Goal: Task Accomplishment & Management: Use online tool/utility

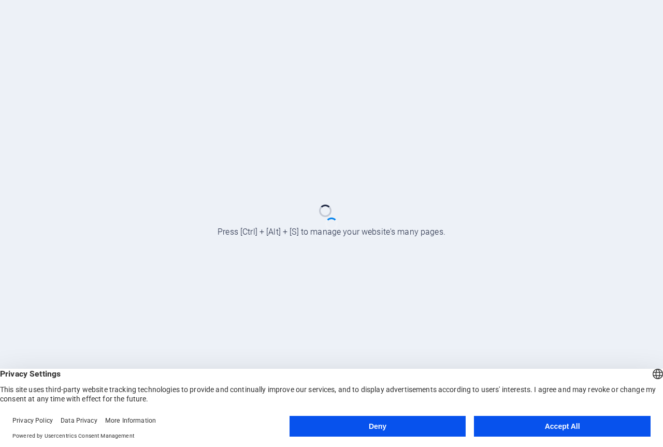
click at [539, 424] on button "Accept All" at bounding box center [562, 426] width 177 height 21
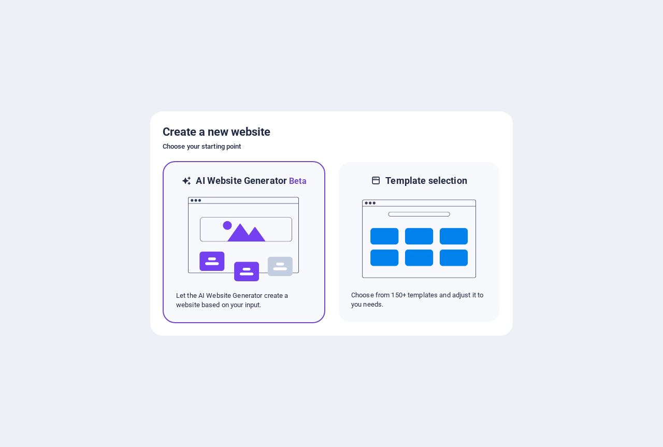
click at [277, 225] on img at bounding box center [244, 240] width 114 height 104
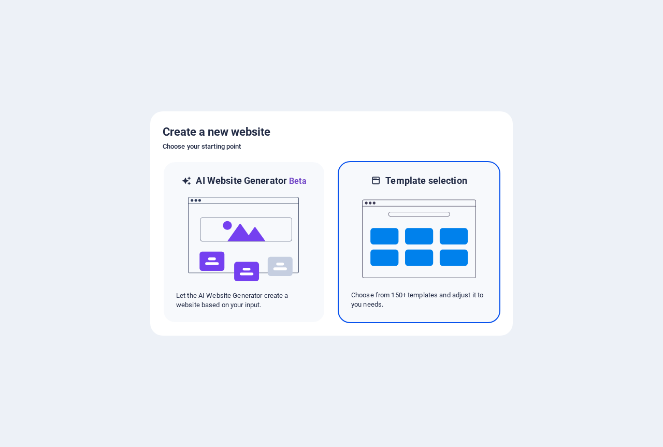
click at [385, 213] on img at bounding box center [419, 239] width 114 height 104
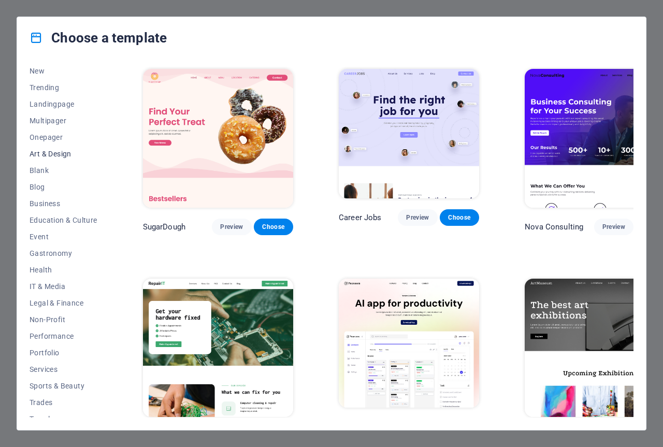
scroll to position [52, 0]
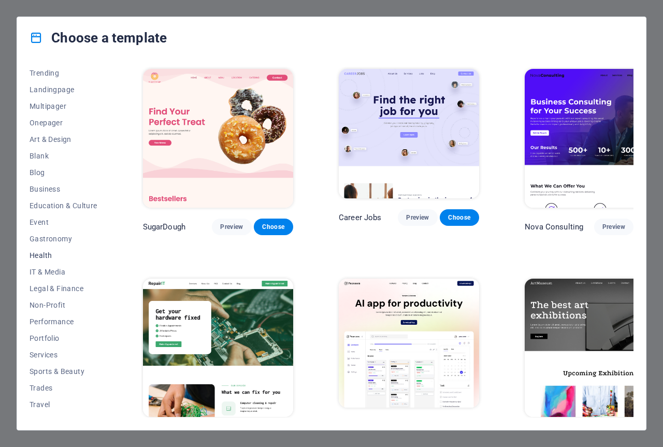
click at [42, 253] on span "Health" at bounding box center [64, 255] width 68 height 8
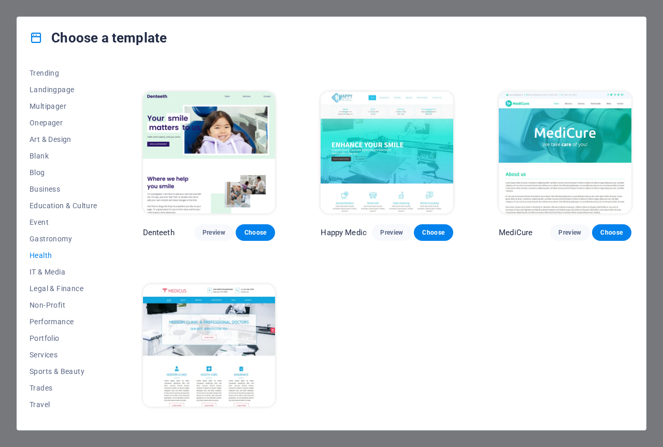
scroll to position [183, 0]
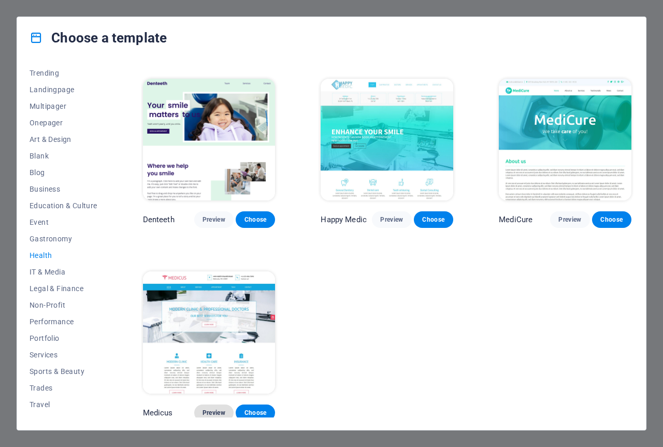
click at [216, 409] on span "Preview" at bounding box center [214, 413] width 23 height 8
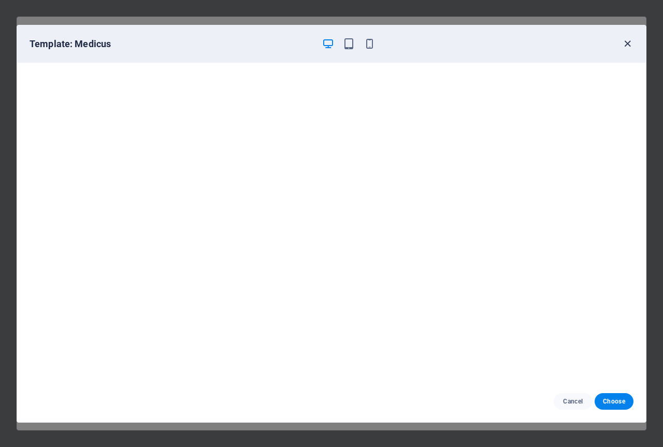
click at [630, 43] on icon "button" at bounding box center [628, 44] width 12 height 12
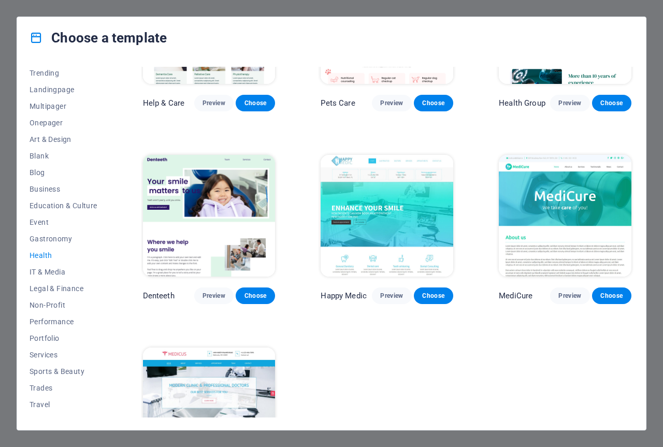
scroll to position [0, 0]
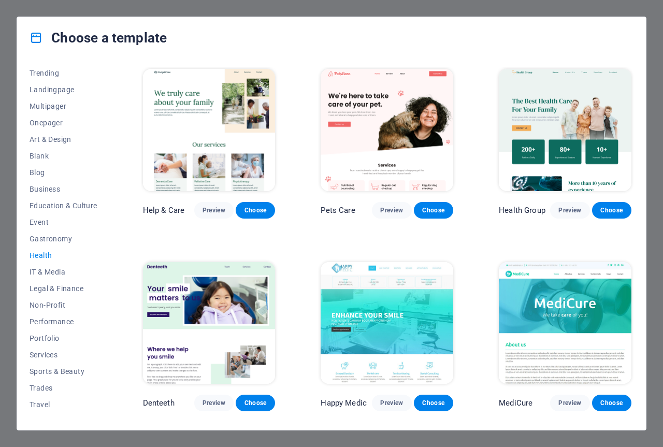
click at [554, 118] on img at bounding box center [565, 130] width 133 height 122
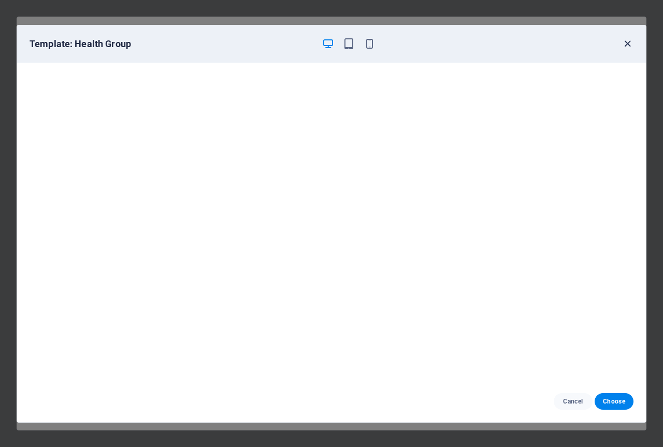
click at [626, 39] on icon "button" at bounding box center [628, 44] width 12 height 12
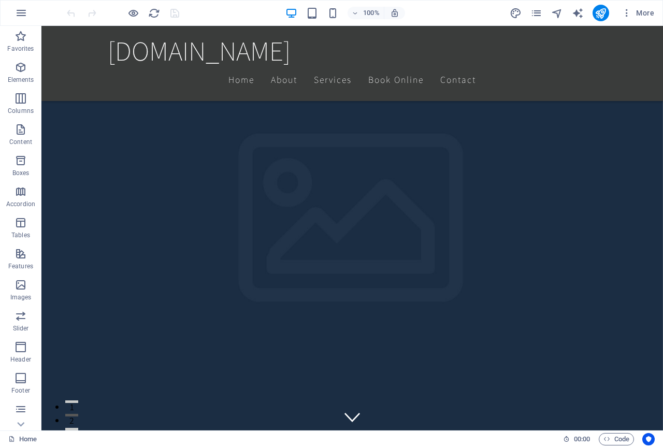
scroll to position [466, 0]
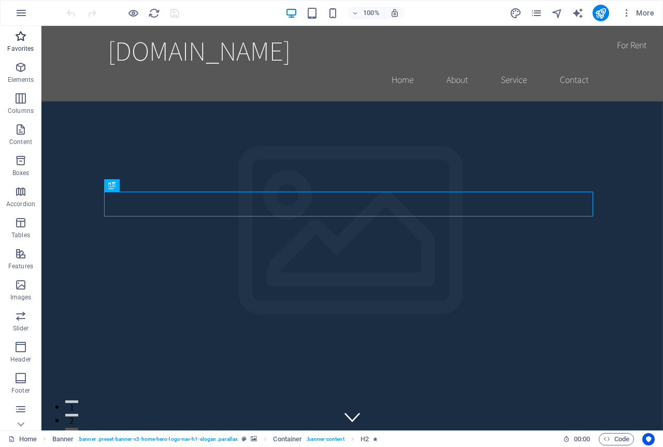
click at [27, 46] on p "Favorites" at bounding box center [20, 49] width 26 height 8
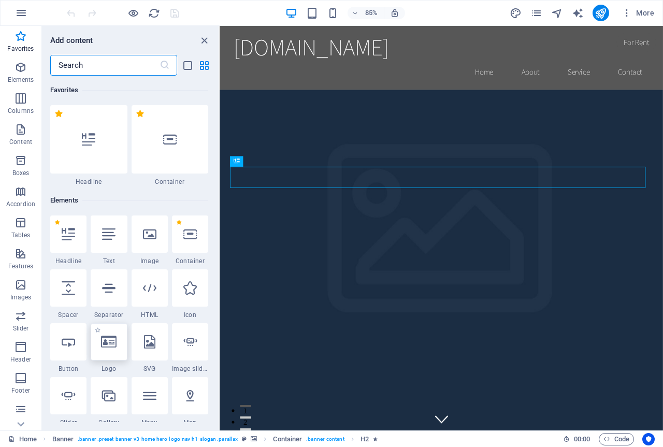
click at [110, 351] on div at bounding box center [109, 341] width 36 height 37
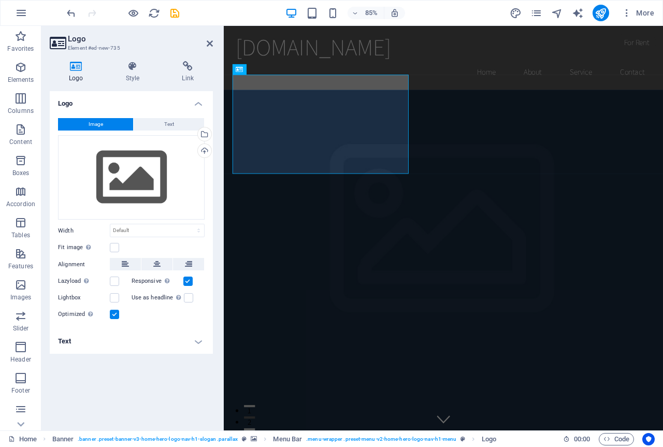
click at [208, 39] on h2 "Logo" at bounding box center [140, 38] width 145 height 9
click at [211, 42] on icon at bounding box center [210, 43] width 6 height 8
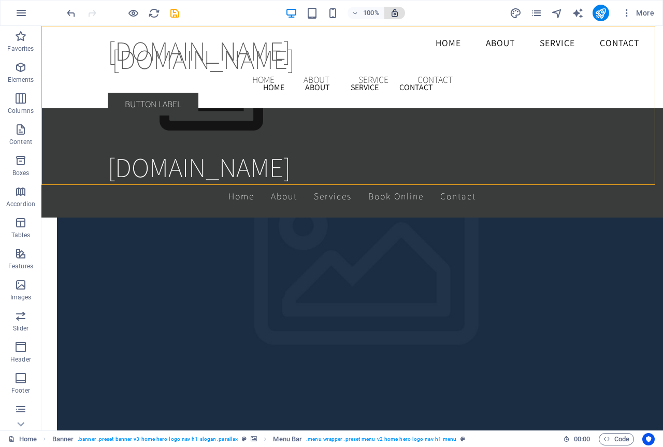
scroll to position [2068, 0]
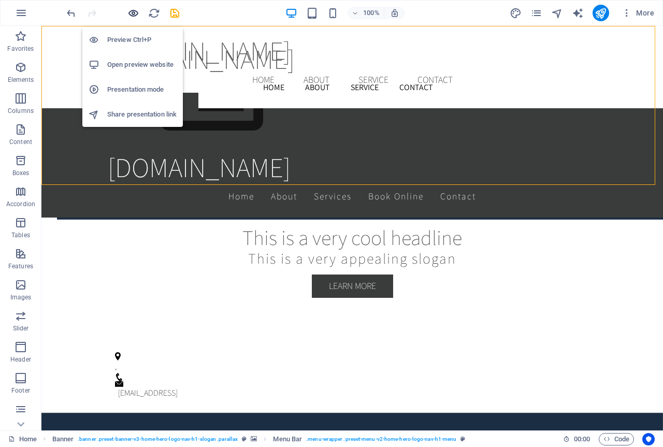
click at [133, 13] on icon "button" at bounding box center [133, 13] width 12 height 12
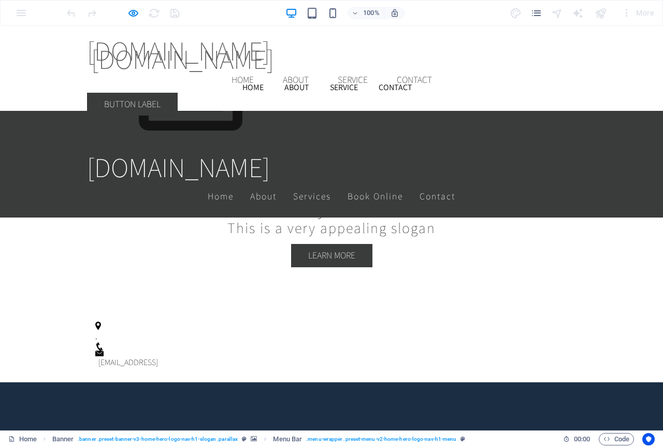
click at [262, 67] on link "Home" at bounding box center [242, 80] width 39 height 26
click at [274, 54] on span "[DOMAIN_NAME]" at bounding box center [182, 59] width 183 height 36
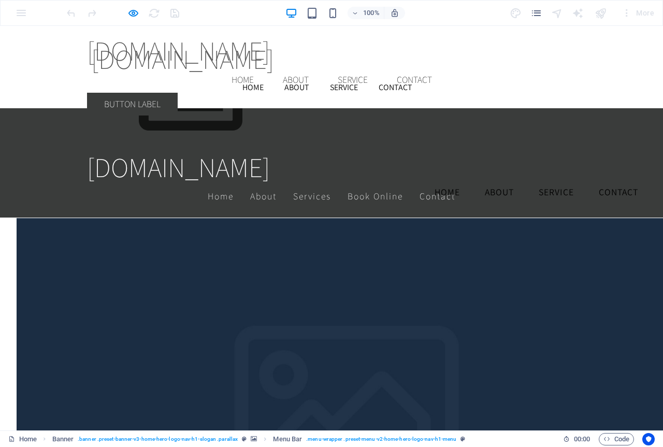
scroll to position [1971, 0]
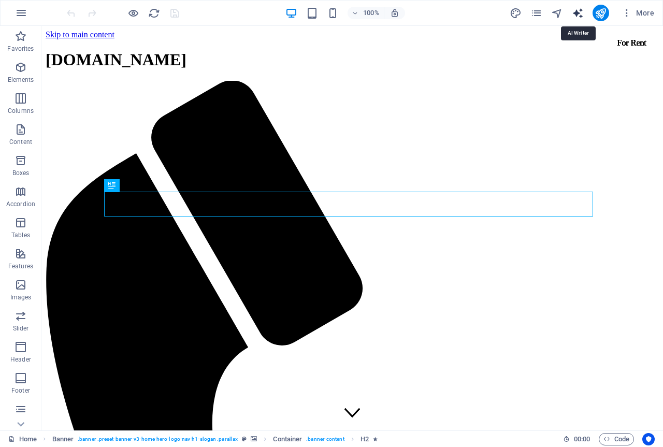
click at [579, 11] on icon "text_generator" at bounding box center [578, 13] width 12 height 12
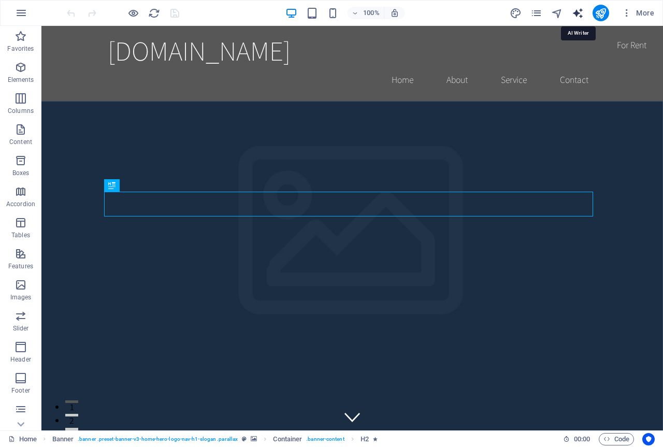
select select "English"
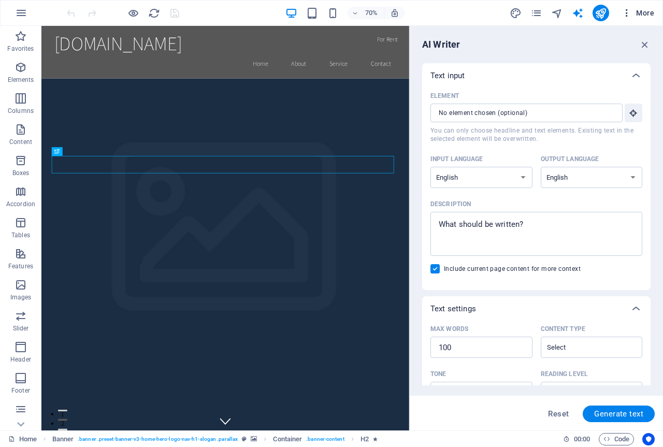
click at [640, 10] on span "More" at bounding box center [638, 13] width 33 height 10
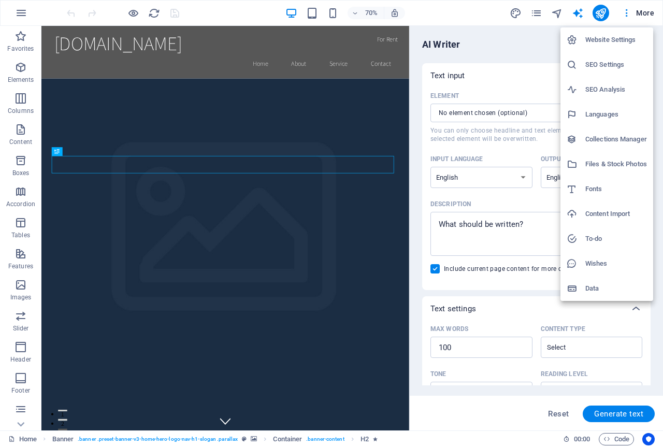
click at [660, 17] on div at bounding box center [331, 223] width 663 height 447
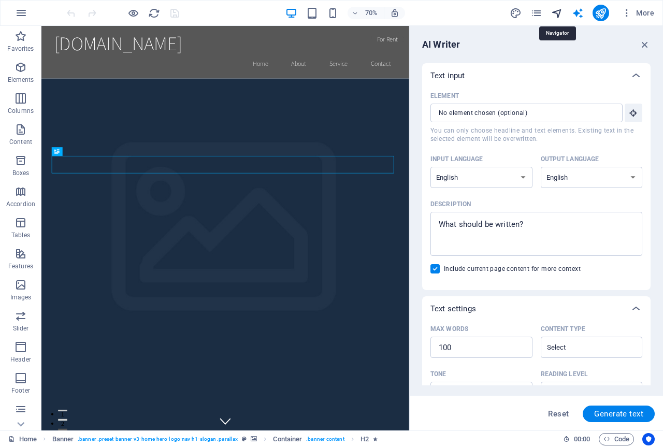
click at [561, 10] on icon "navigator" at bounding box center [557, 13] width 12 height 12
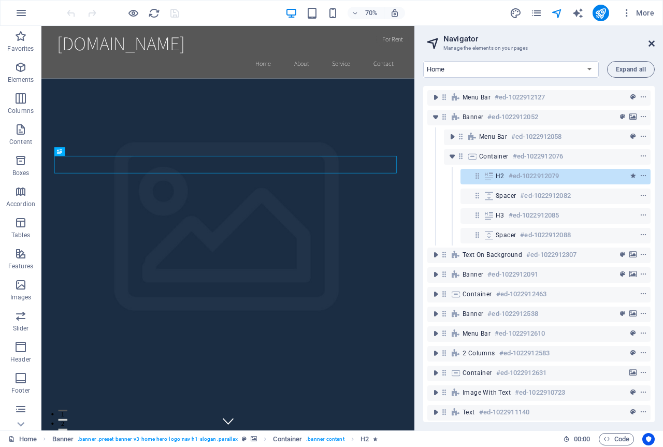
click at [649, 43] on icon at bounding box center [652, 43] width 6 height 8
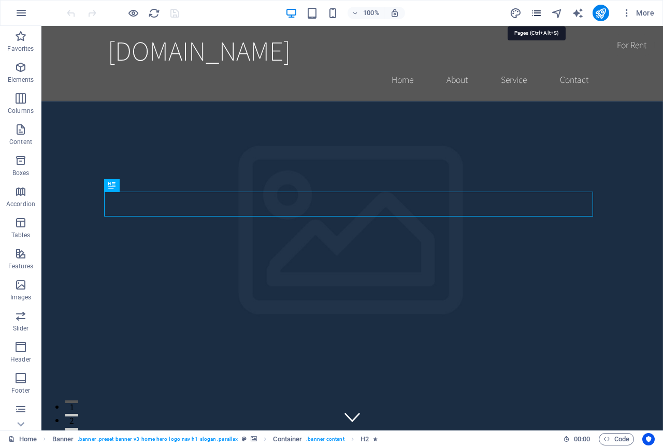
click at [540, 13] on icon "pages" at bounding box center [537, 13] width 12 height 12
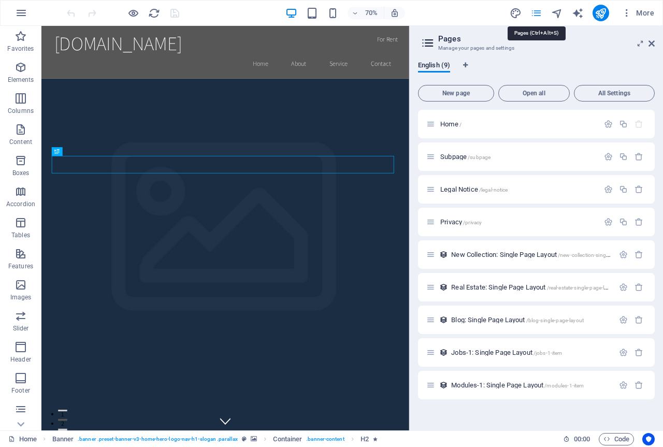
click at [540, 13] on icon "pages" at bounding box center [537, 13] width 12 height 12
click at [655, 41] on icon at bounding box center [652, 43] width 6 height 8
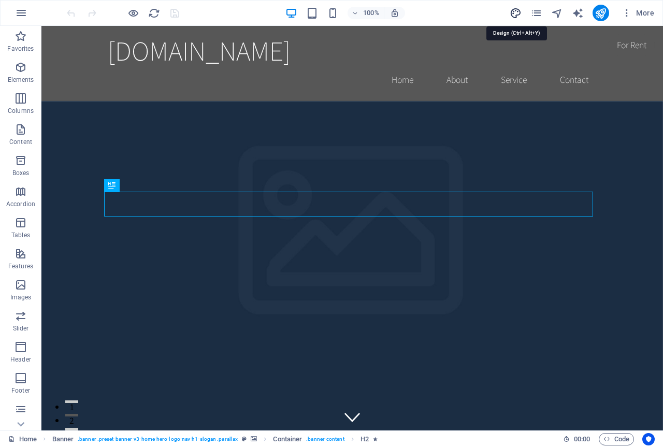
click at [518, 16] on icon "design" at bounding box center [516, 13] width 12 height 12
select select "rem"
select select "200"
select select "px"
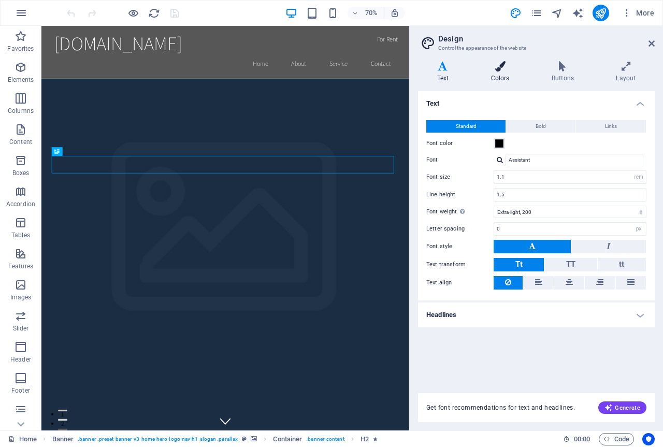
click at [503, 80] on h4 "Colors" at bounding box center [502, 72] width 61 height 22
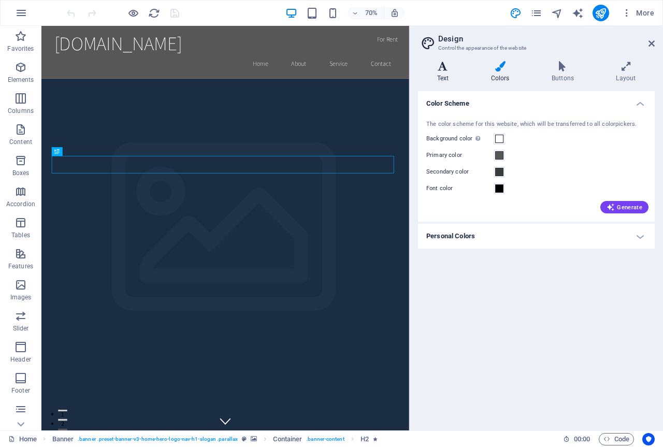
click at [454, 67] on icon at bounding box center [443, 66] width 50 height 10
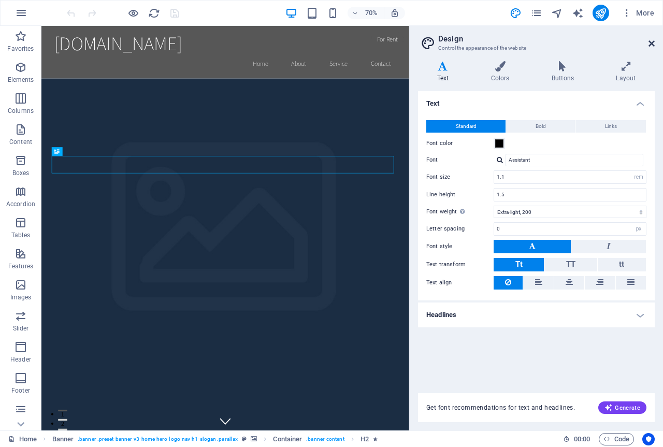
drag, startPoint x: 650, startPoint y: 41, endPoint x: 584, endPoint y: 8, distance: 74.9
click at [650, 41] on icon at bounding box center [652, 43] width 6 height 8
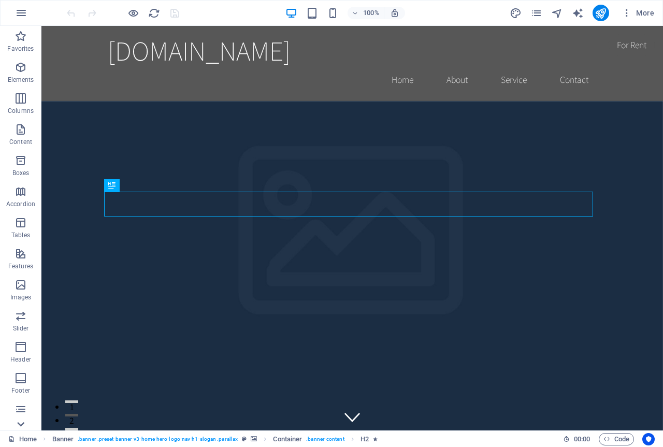
click at [20, 421] on icon at bounding box center [20, 424] width 15 height 15
click at [17, 440] on link "Home" at bounding box center [22, 439] width 29 height 12
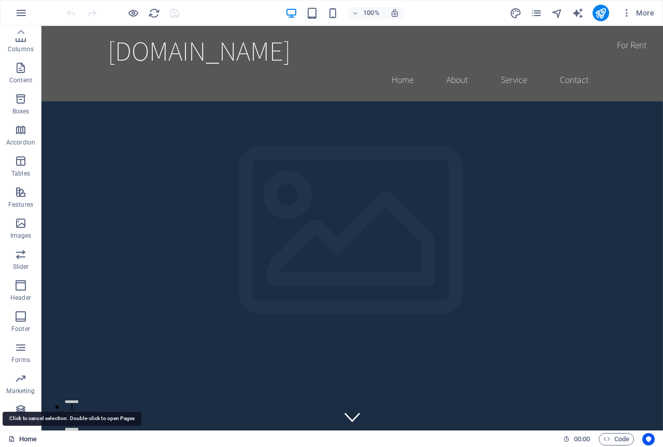
click at [17, 440] on link "Home" at bounding box center [22, 439] width 29 height 12
click at [24, 52] on p "Favorites" at bounding box center [20, 49] width 26 height 8
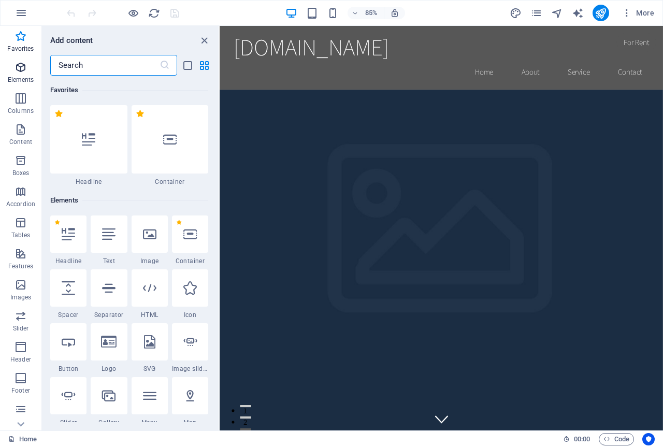
click at [27, 80] on p "Elements" at bounding box center [21, 80] width 26 height 8
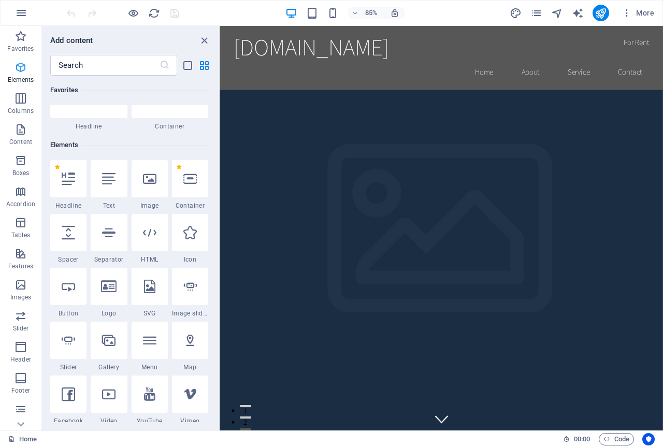
scroll to position [110, 0]
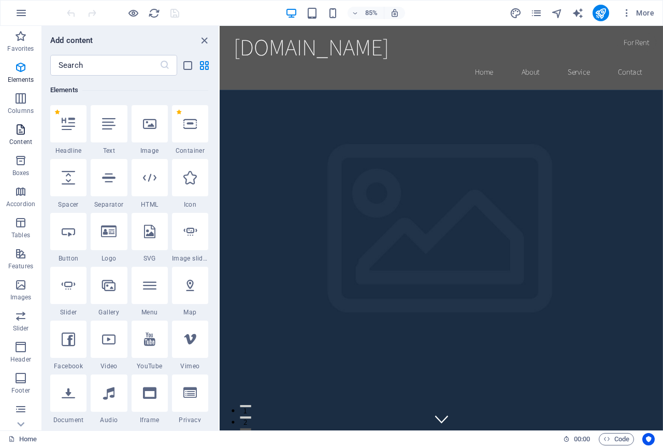
click at [22, 127] on icon "button" at bounding box center [21, 129] width 12 height 12
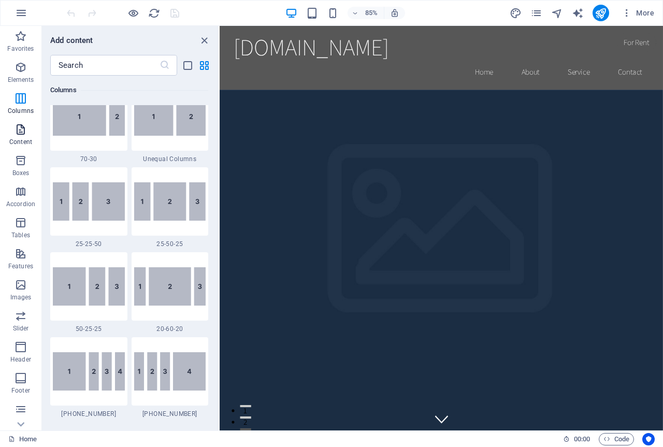
scroll to position [1813, 0]
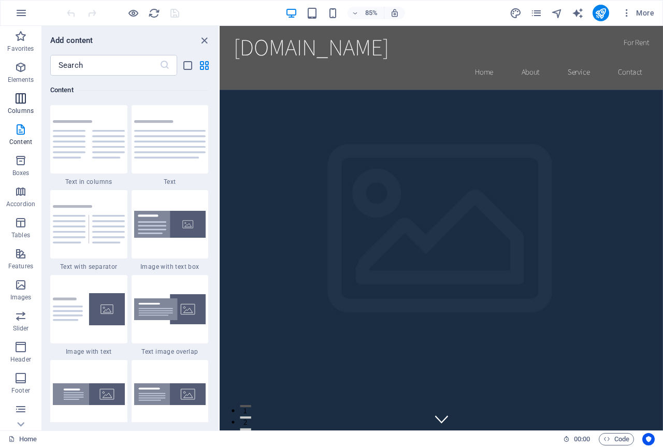
click at [22, 106] on span "Columns" at bounding box center [20, 104] width 41 height 25
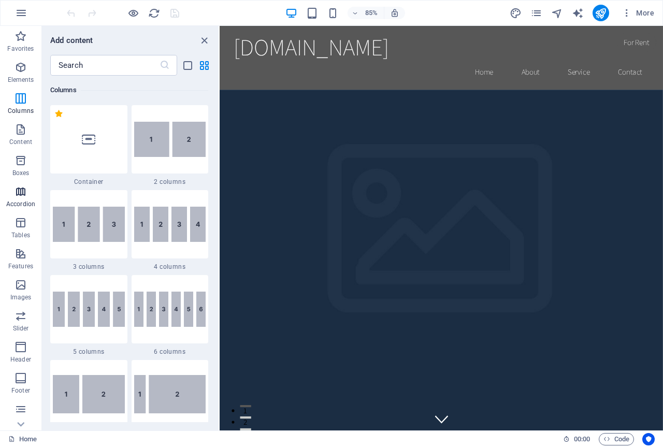
click at [25, 190] on icon "button" at bounding box center [21, 192] width 12 height 12
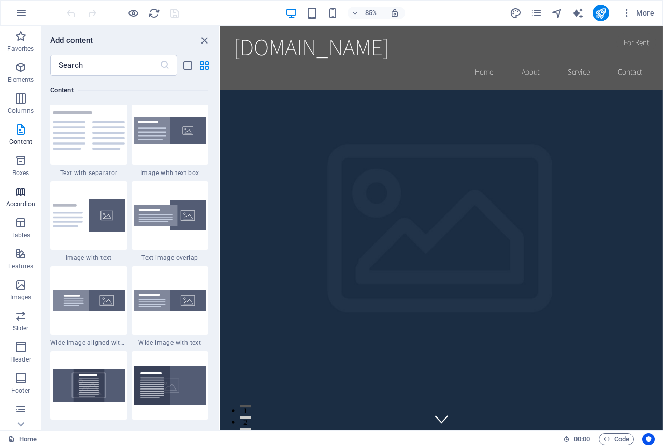
scroll to position [3309, 0]
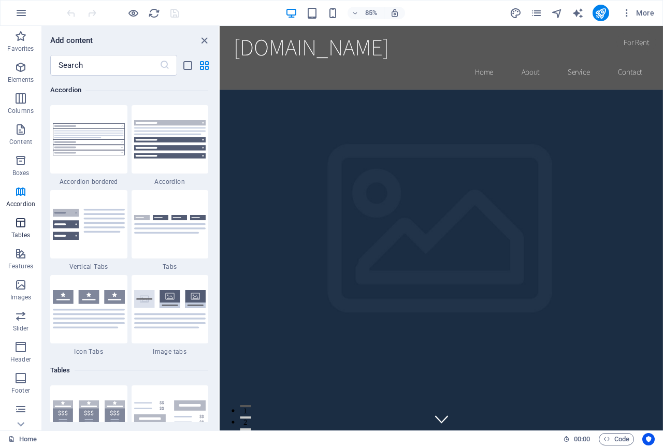
click at [25, 231] on p "Tables" at bounding box center [20, 235] width 19 height 8
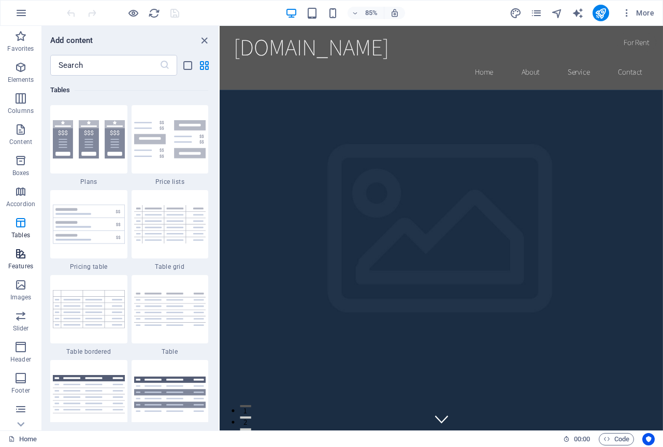
click at [25, 251] on icon "button" at bounding box center [21, 254] width 12 height 12
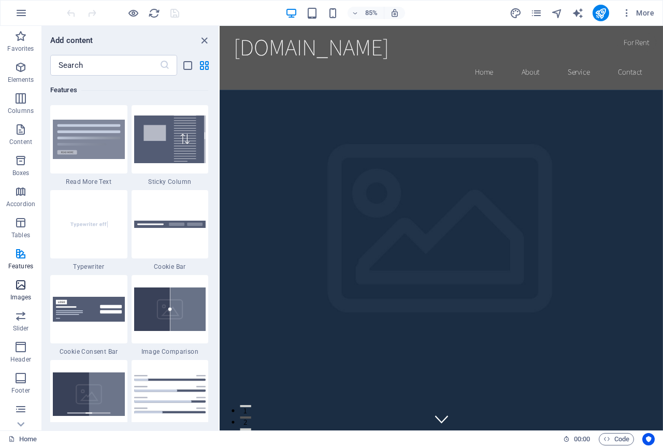
click at [23, 287] on icon "button" at bounding box center [21, 285] width 12 height 12
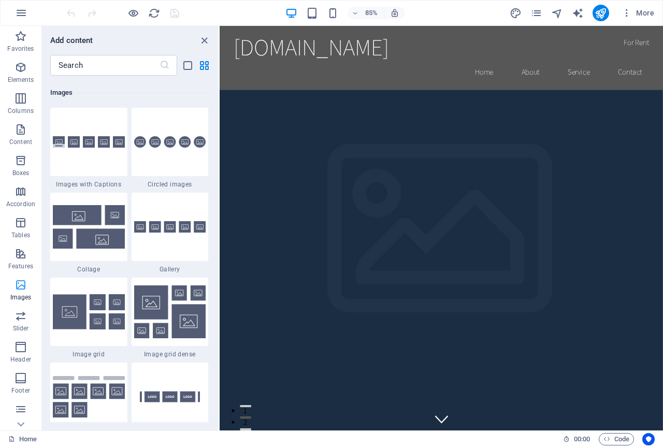
scroll to position [5255, 0]
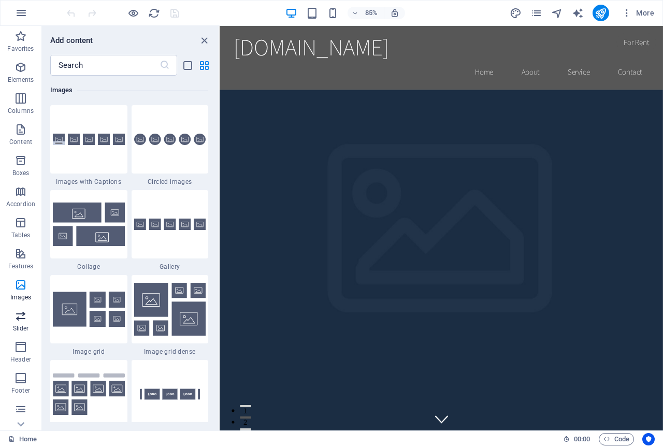
click at [21, 311] on icon "button" at bounding box center [21, 316] width 12 height 12
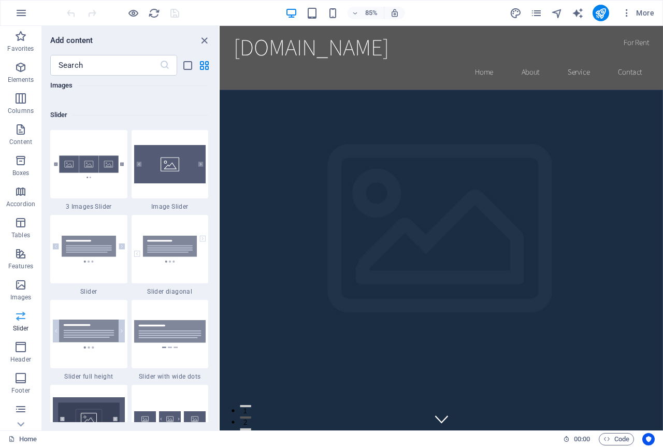
scroll to position [5876, 0]
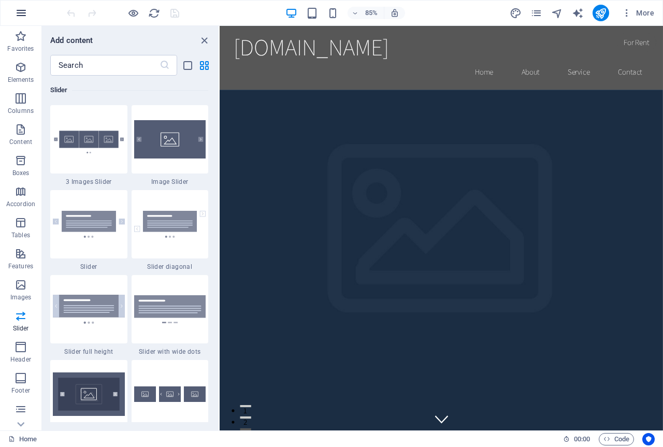
click at [19, 13] on icon "button" at bounding box center [21, 13] width 12 height 12
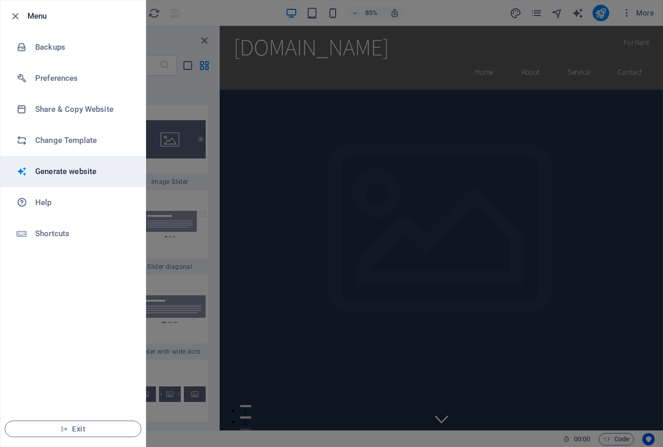
click at [83, 168] on h6 "Generate website" at bounding box center [83, 171] width 96 height 12
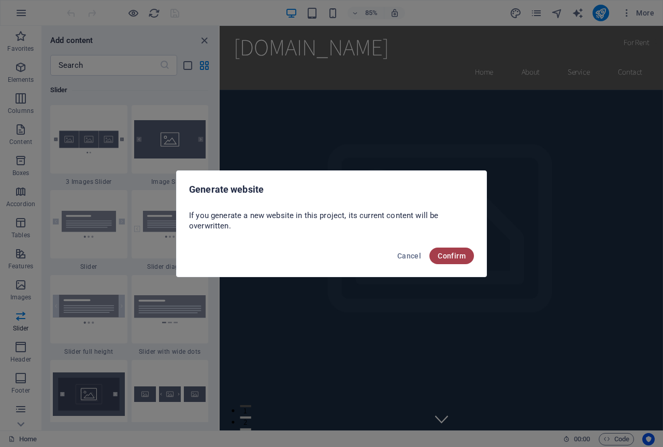
click at [445, 262] on button "Confirm" at bounding box center [452, 256] width 45 height 17
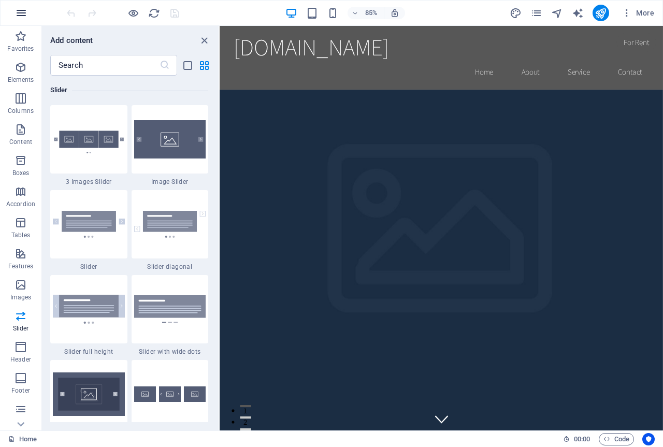
click at [17, 9] on icon "button" at bounding box center [21, 13] width 12 height 12
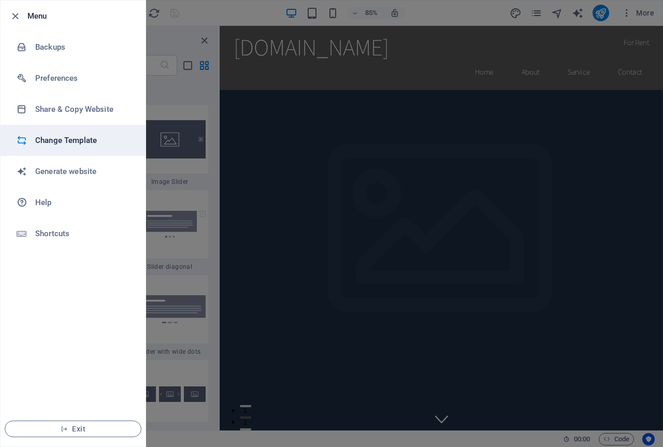
click at [65, 143] on h6 "Change Template" at bounding box center [83, 140] width 96 height 12
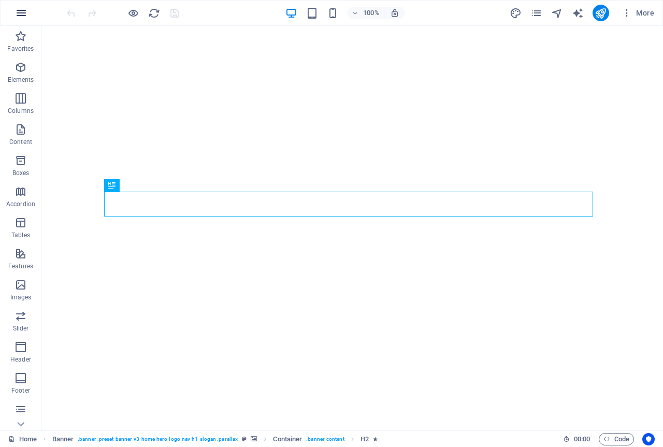
click at [22, 9] on icon "button" at bounding box center [21, 13] width 12 height 12
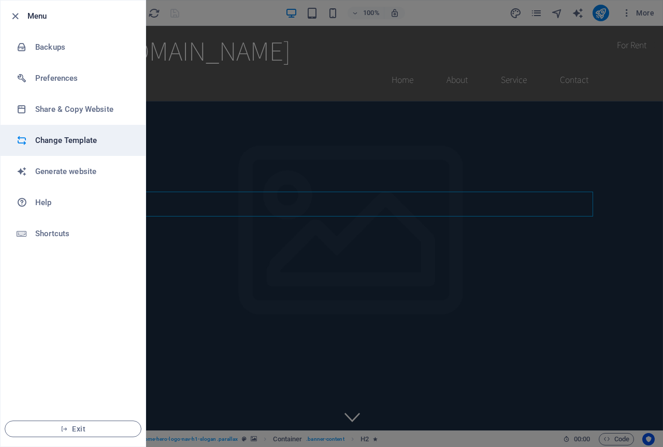
click at [70, 141] on h6 "Change Template" at bounding box center [83, 140] width 96 height 12
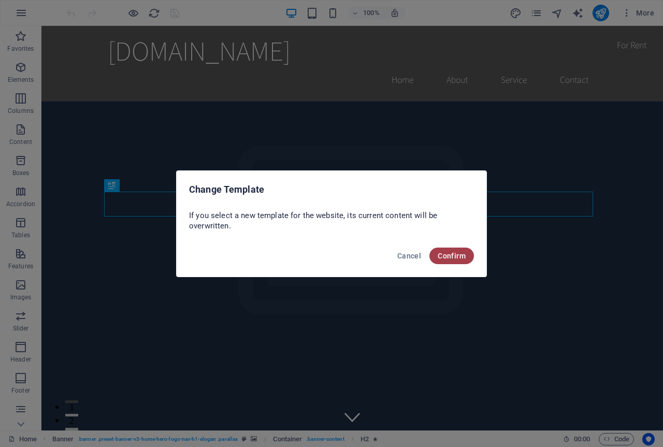
click at [454, 261] on button "Confirm" at bounding box center [452, 256] width 45 height 17
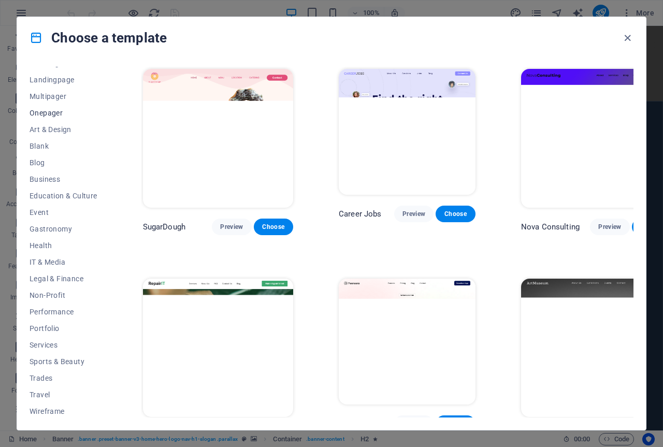
scroll to position [64, 0]
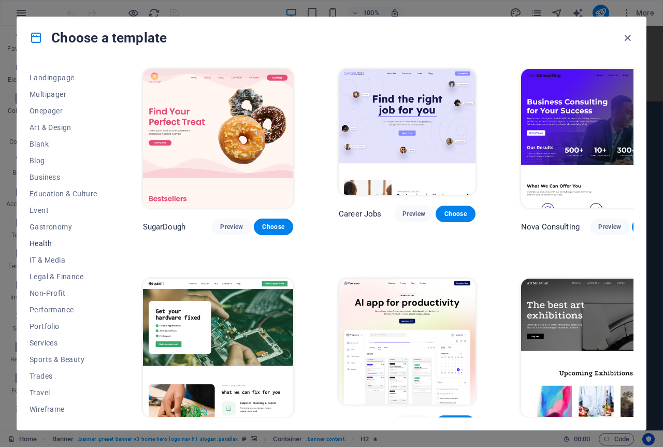
click at [48, 246] on span "Health" at bounding box center [64, 243] width 68 height 8
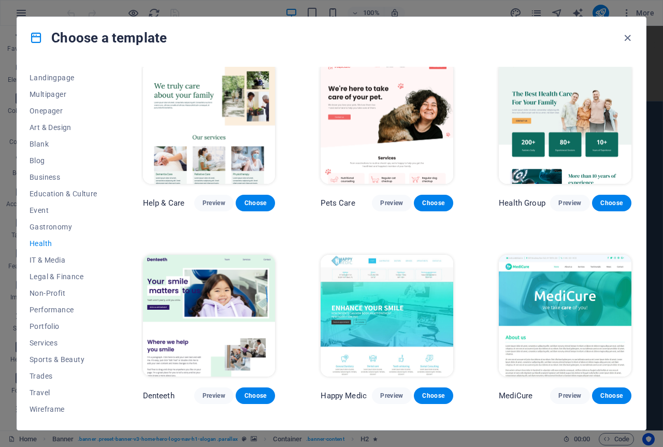
scroll to position [0, 0]
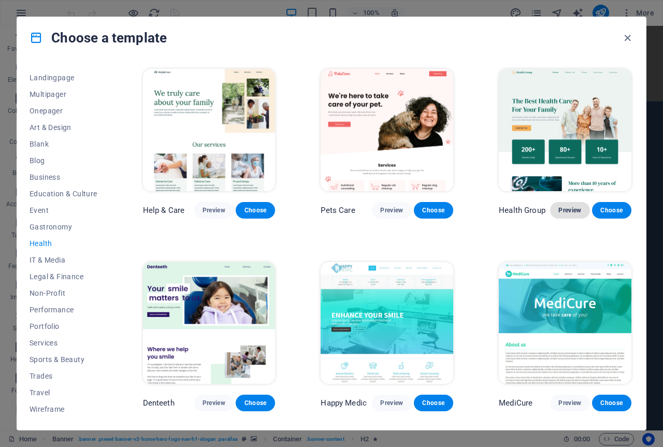
click at [578, 211] on span "Preview" at bounding box center [570, 210] width 23 height 8
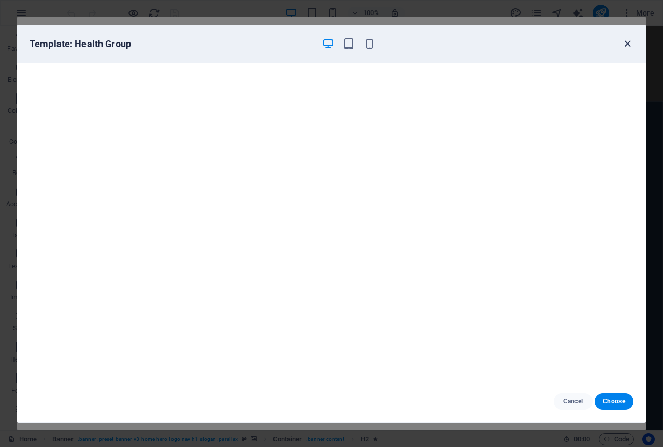
click at [626, 41] on icon "button" at bounding box center [628, 44] width 12 height 12
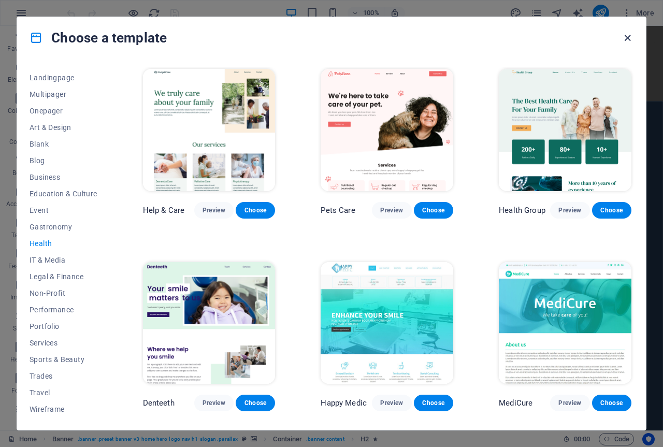
click at [631, 39] on icon "button" at bounding box center [628, 38] width 12 height 12
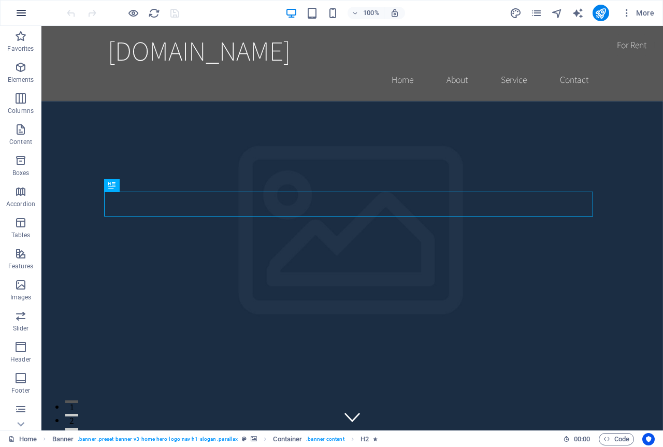
click at [23, 4] on button "button" at bounding box center [21, 13] width 25 height 25
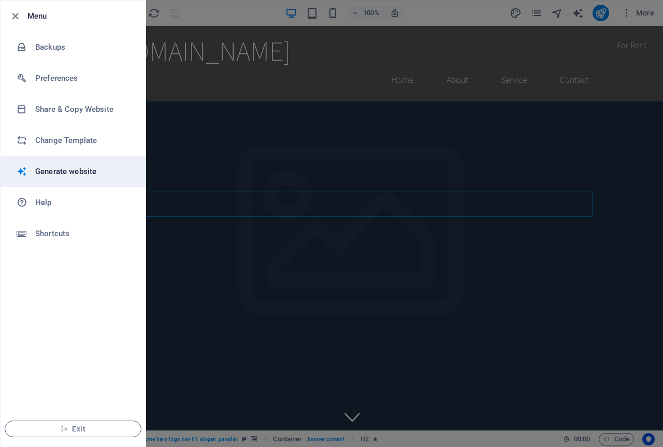
click at [56, 171] on h6 "Generate website" at bounding box center [83, 171] width 96 height 12
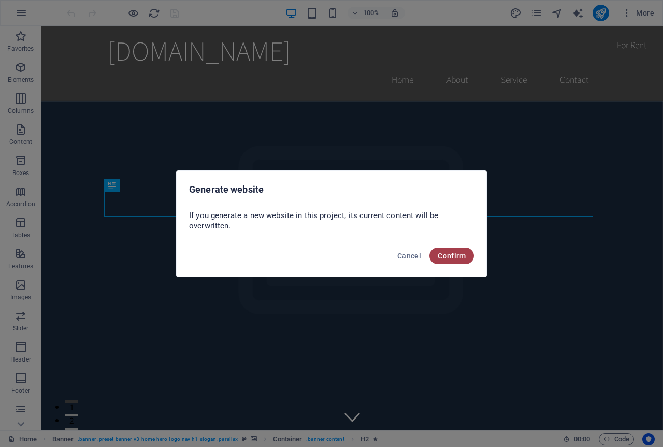
click at [449, 258] on span "Confirm" at bounding box center [452, 256] width 28 height 8
